Goal: Complete application form

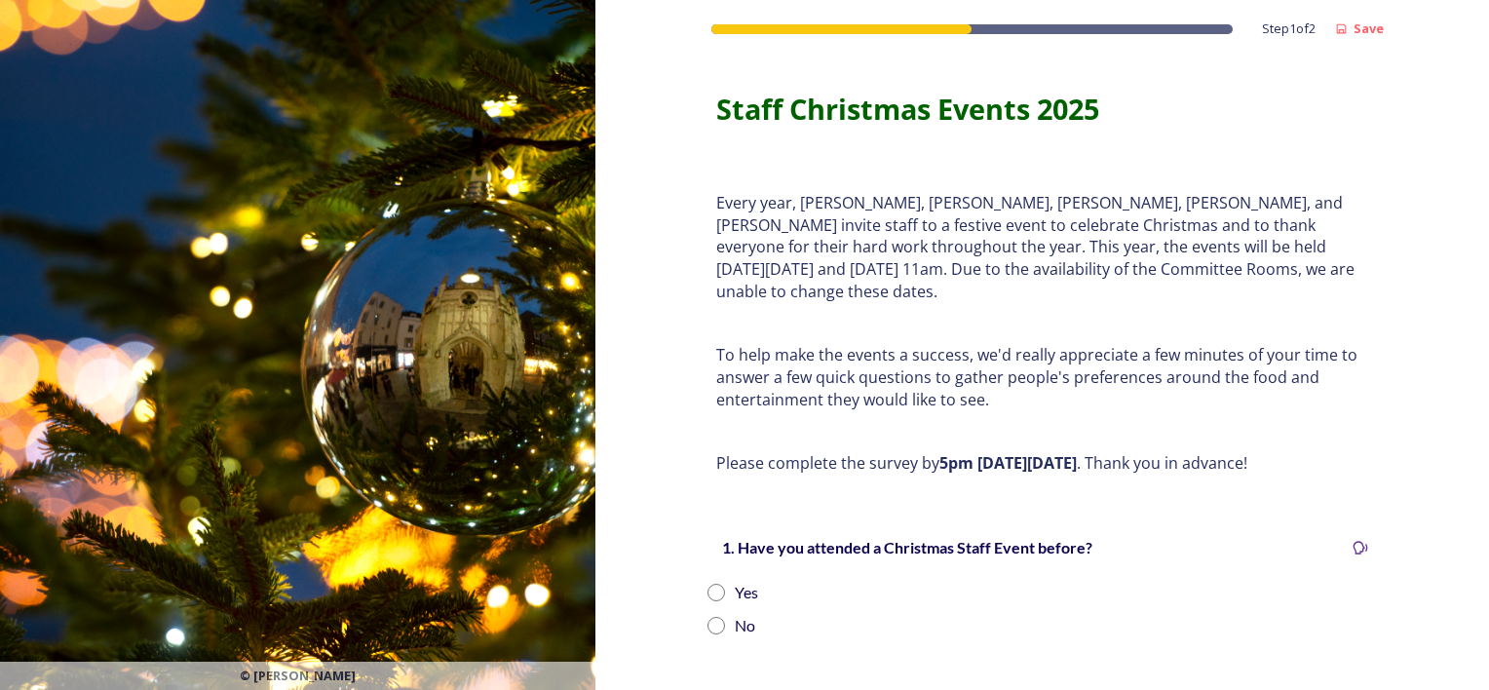
scroll to position [97, 0]
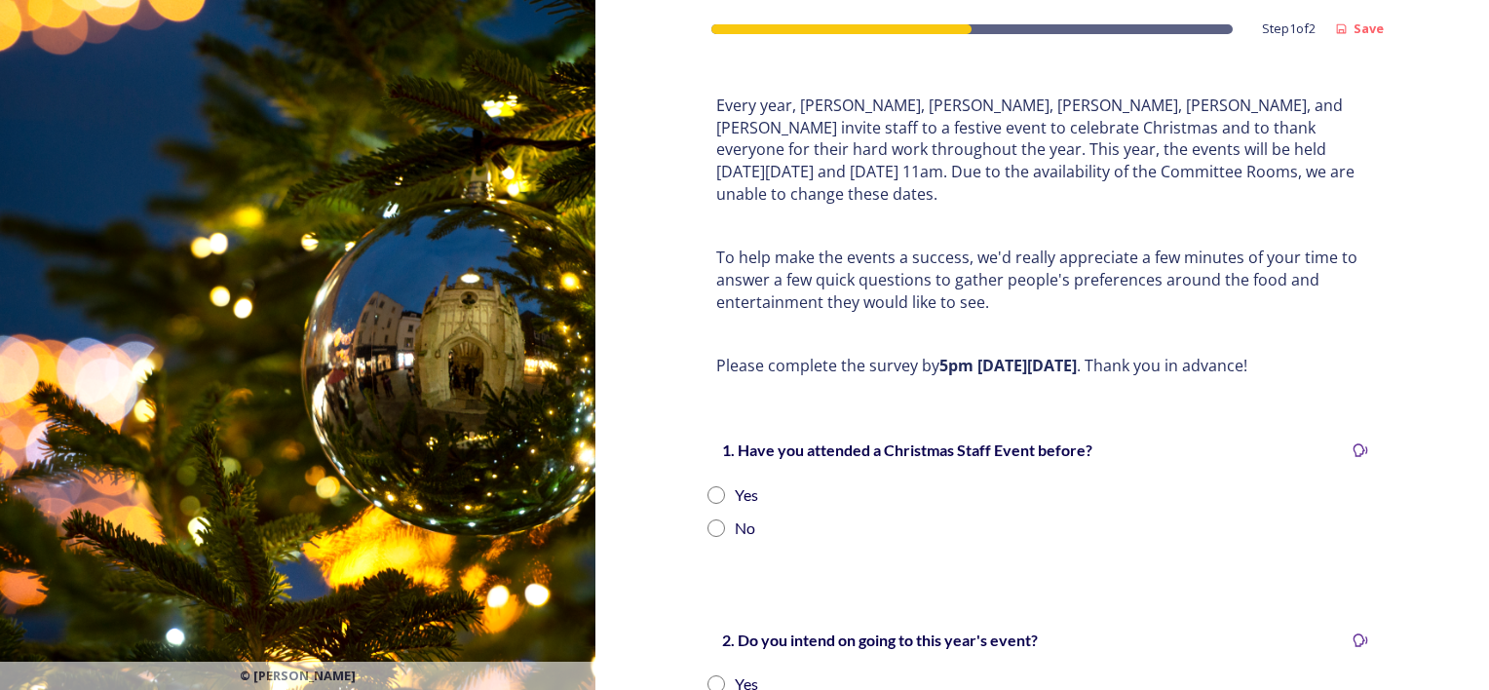
click at [708, 486] on input "radio" at bounding box center [717, 495] width 18 height 18
radio input "true"
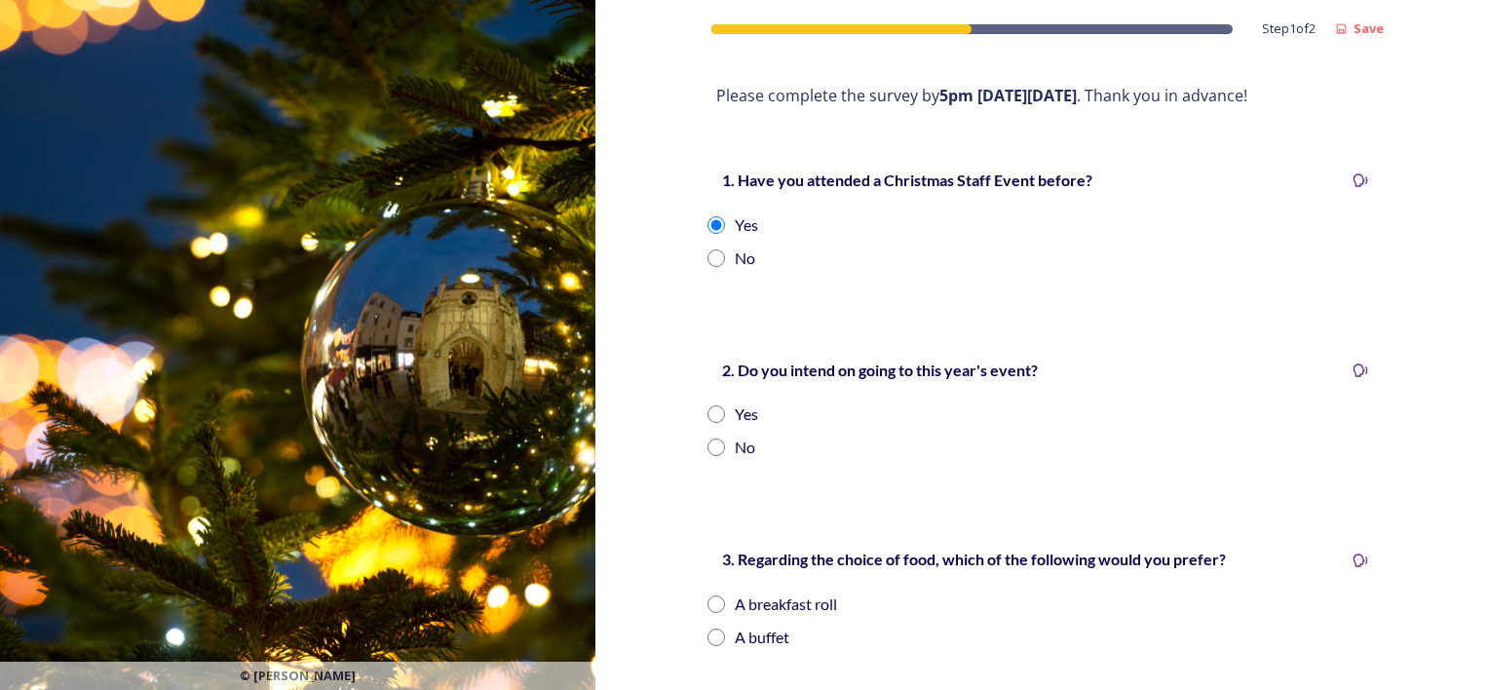
scroll to position [362, 0]
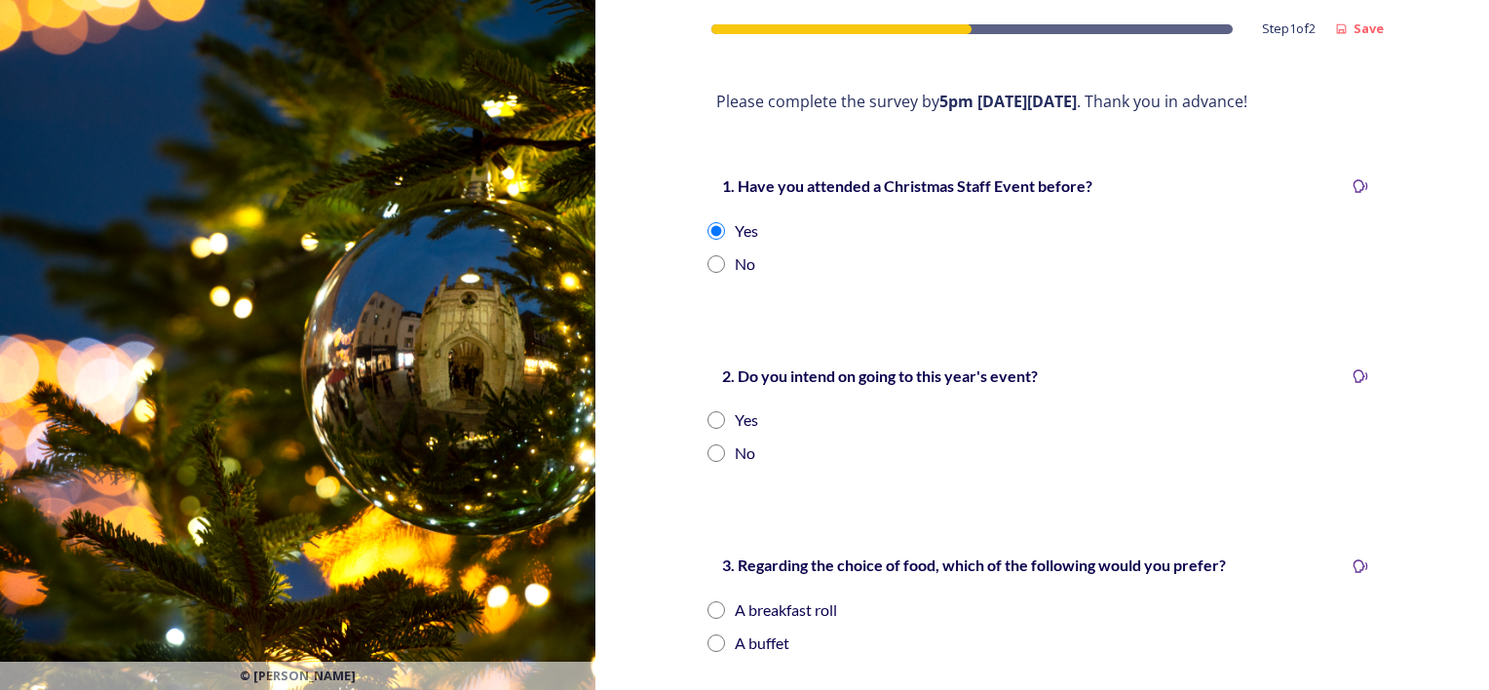
click at [708, 411] on input "radio" at bounding box center [717, 420] width 18 height 18
radio input "true"
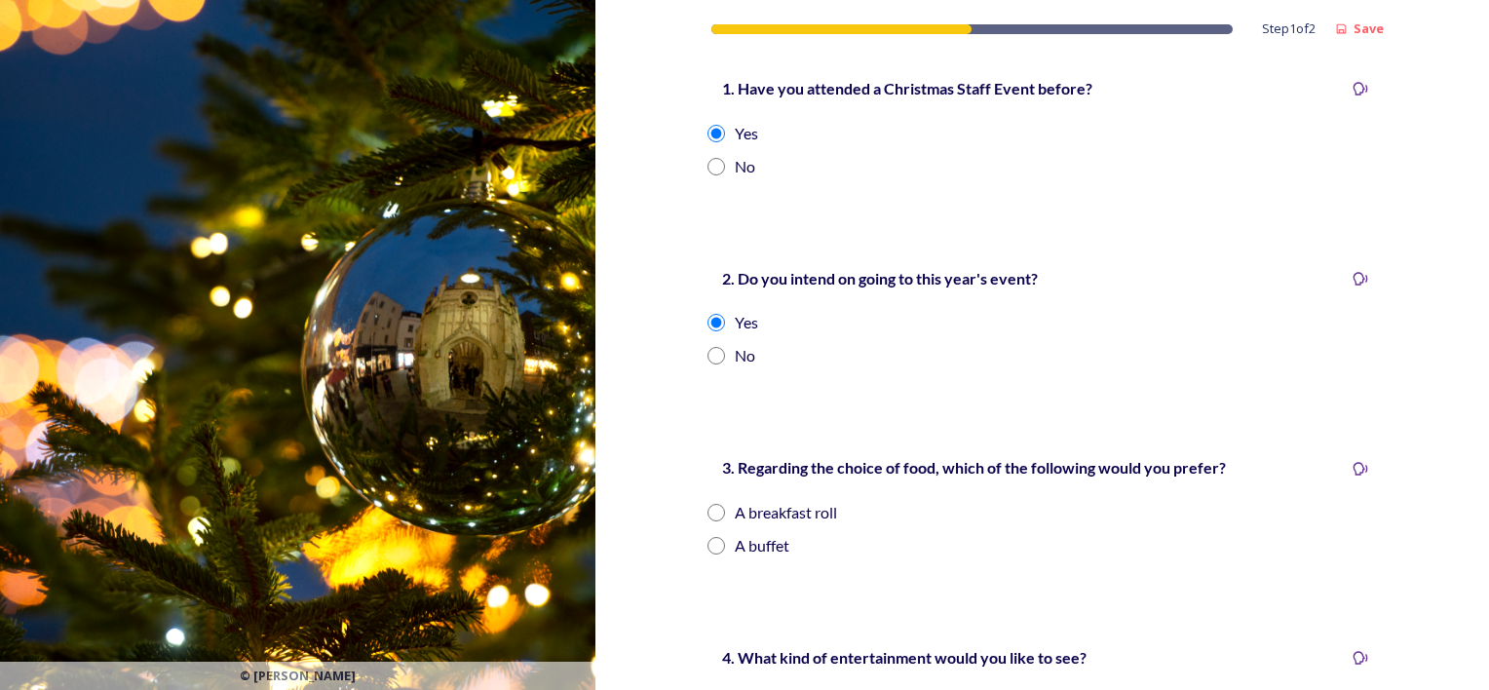
scroll to position [557, 0]
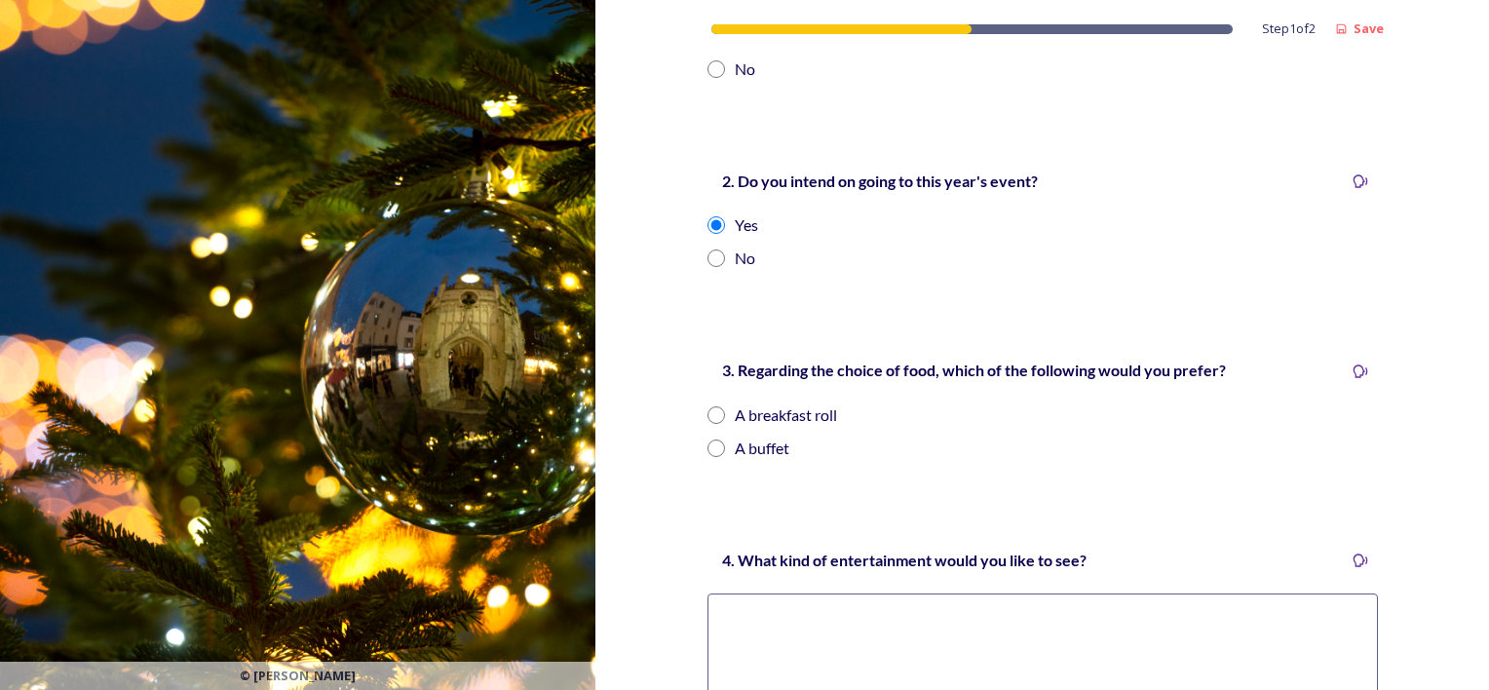
click at [708, 406] on input "radio" at bounding box center [717, 415] width 18 height 18
radio input "true"
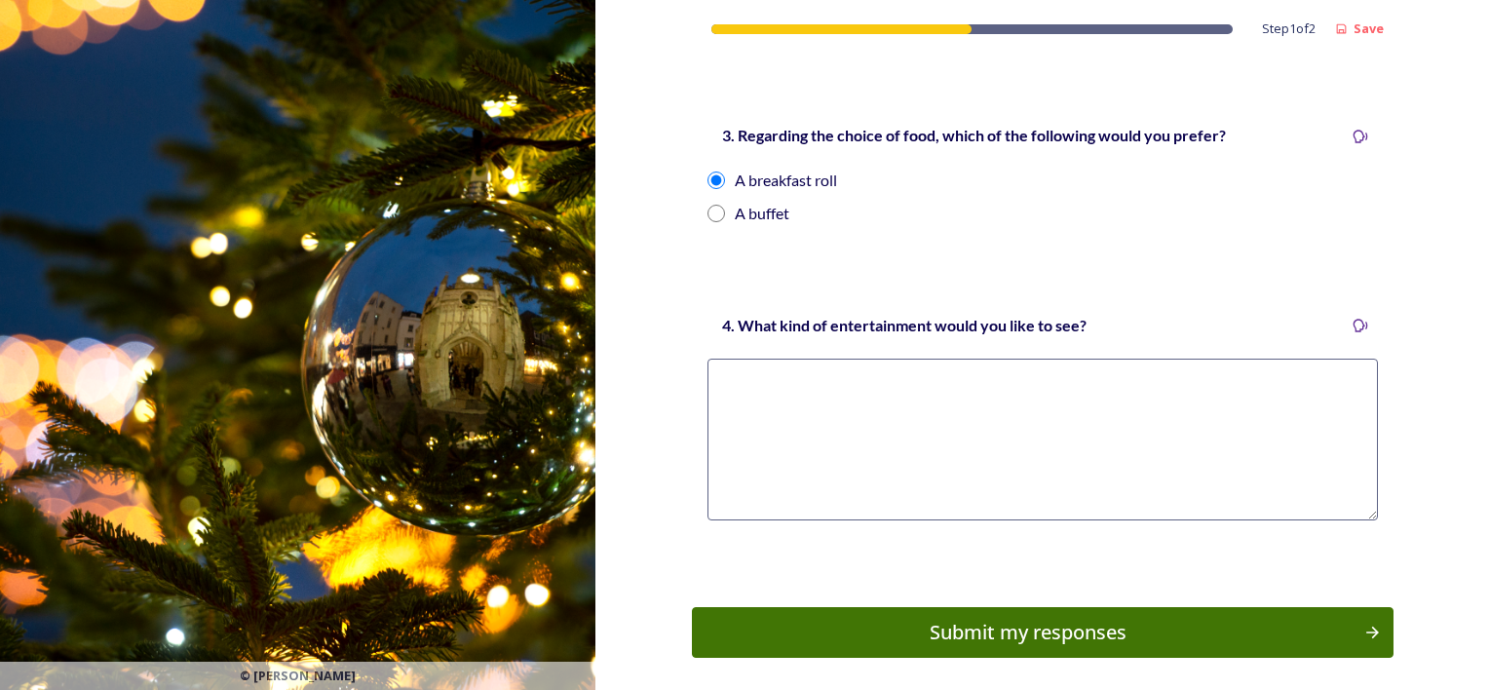
scroll to position [849, 0]
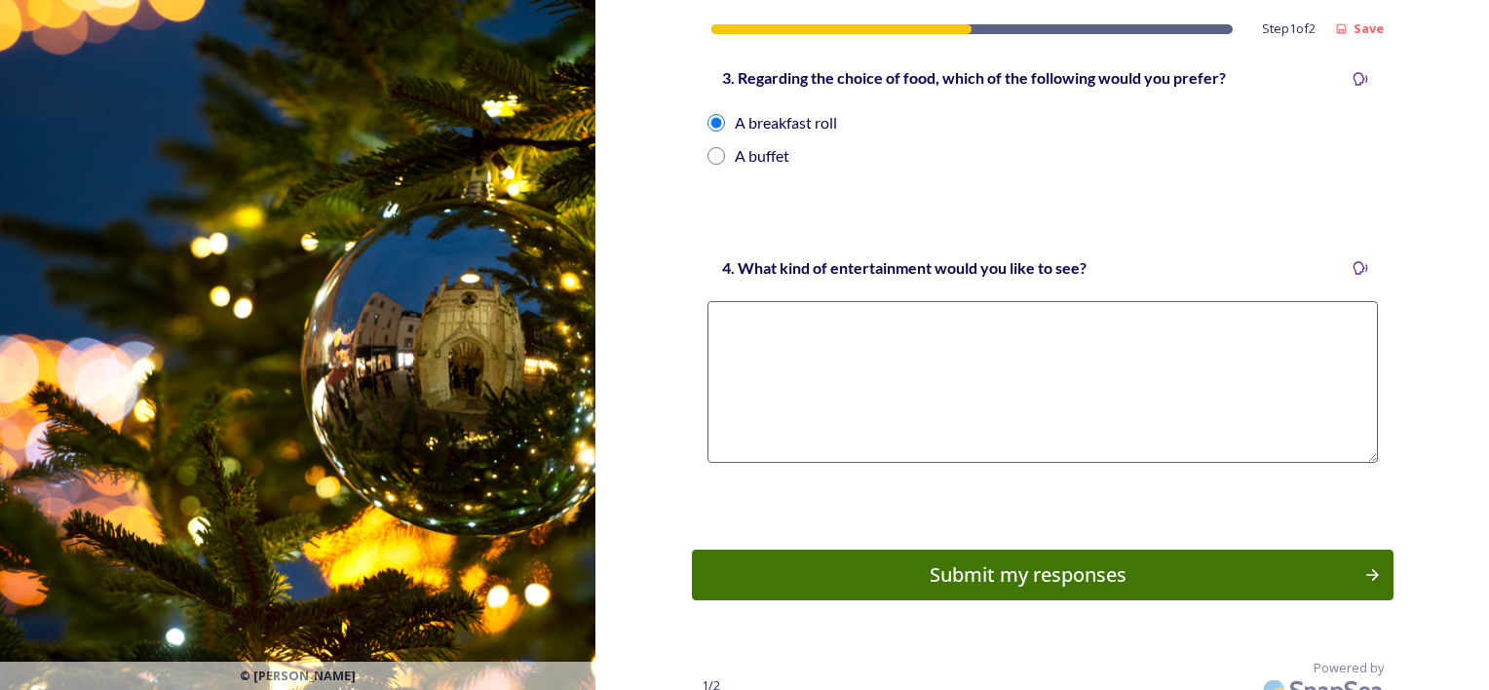
click at [942, 386] on textarea at bounding box center [1043, 382] width 671 height 162
type textarea "S"
type textarea "Quiz"
click at [1078, 560] on div "Submit my responses" at bounding box center [1028, 574] width 659 height 29
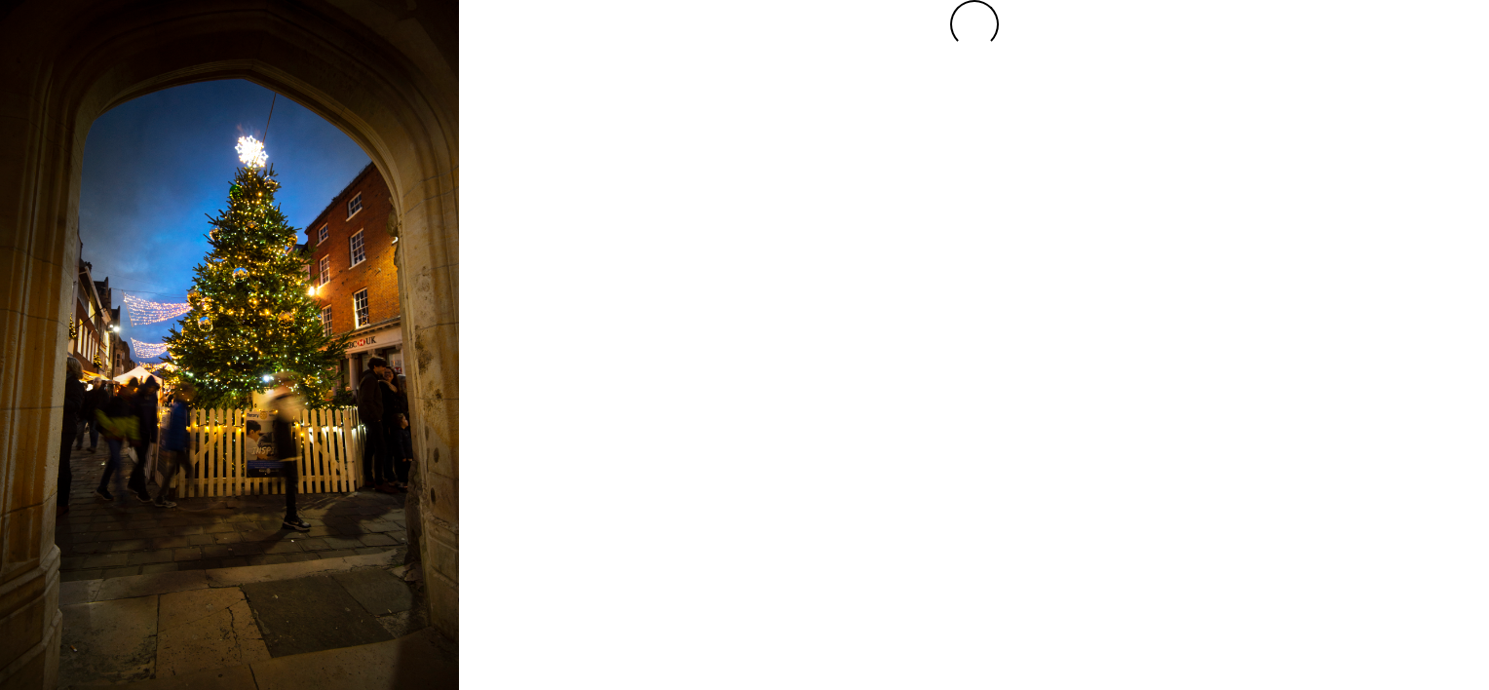
scroll to position [0, 0]
